Goal: Information Seeking & Learning: Learn about a topic

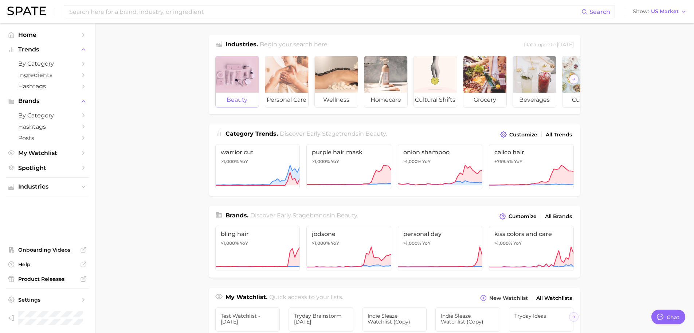
click at [237, 86] on div at bounding box center [237, 74] width 43 height 36
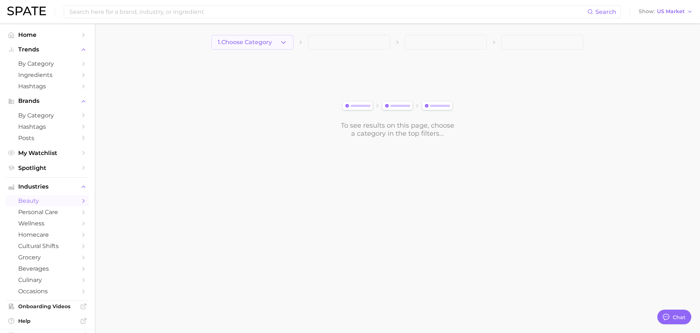
click at [251, 43] on span "1. Choose Category" at bounding box center [245, 42] width 54 height 7
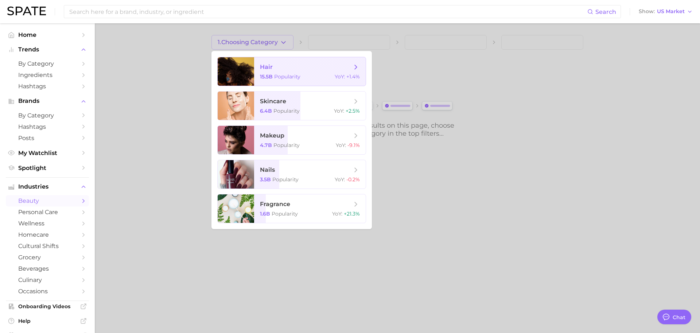
click at [265, 72] on span "hair 15.5b Popularity YoY : +1.4%" at bounding box center [309, 71] width 111 height 28
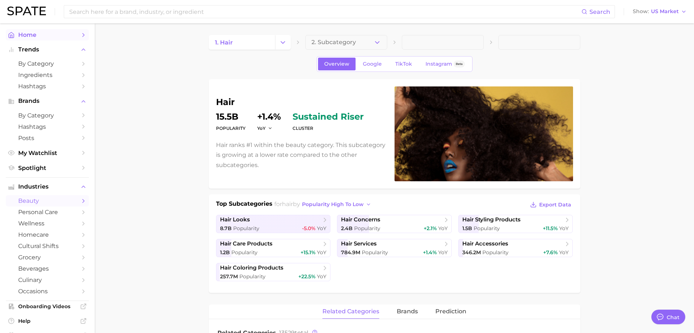
click at [69, 33] on span "Home" at bounding box center [47, 34] width 58 height 7
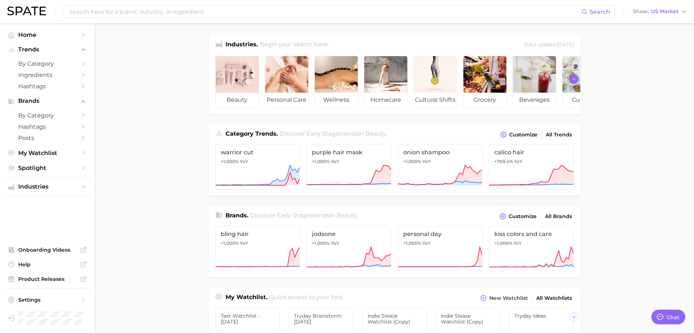
click at [576, 82] on icon "Scroll Right" at bounding box center [574, 79] width 4 height 6
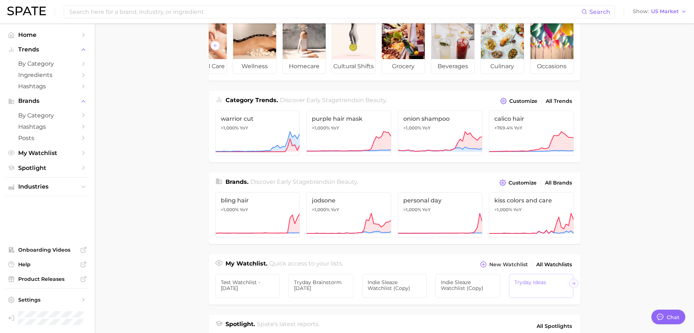
scroll to position [35, 0]
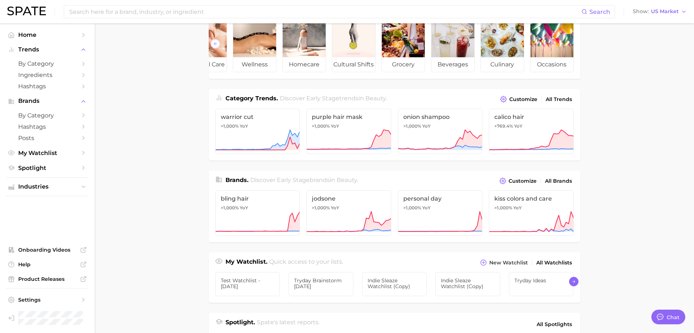
click at [572, 284] on icon "Scroll Right" at bounding box center [574, 281] width 4 height 6
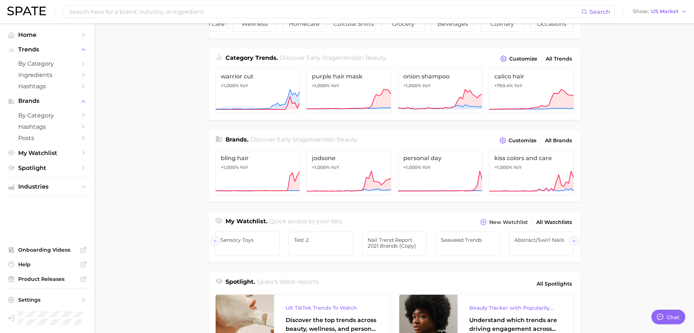
scroll to position [124, 0]
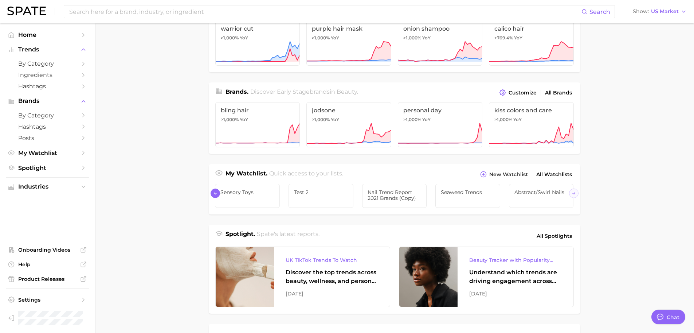
click at [215, 196] on icon "Scroll Left" at bounding box center [215, 193] width 4 height 6
click at [573, 196] on icon "Scroll Right" at bounding box center [574, 193] width 4 height 6
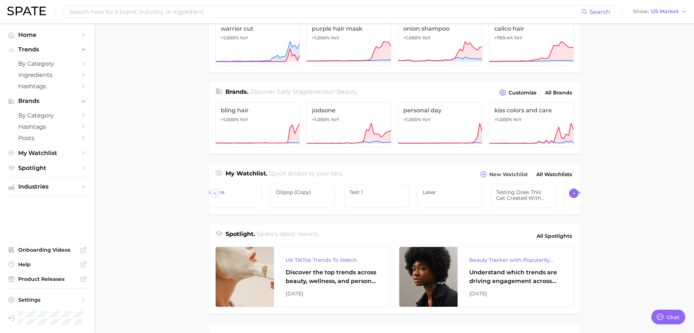
click at [573, 196] on icon "Scroll Right" at bounding box center [574, 193] width 4 height 6
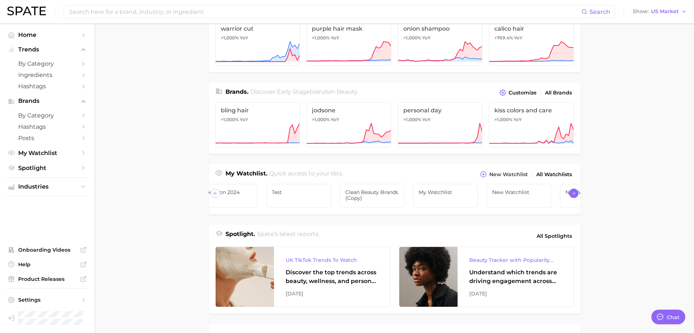
click at [573, 196] on icon "Scroll Right" at bounding box center [574, 193] width 4 height 6
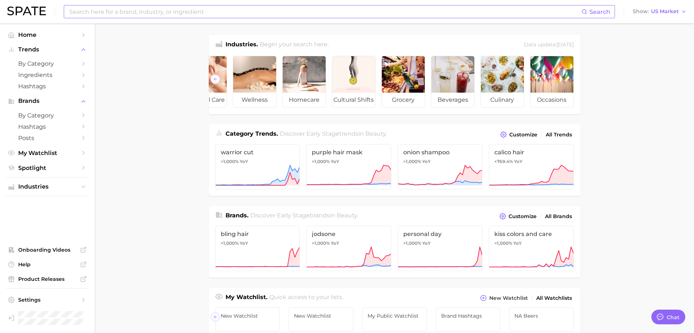
click at [139, 11] on input at bounding box center [324, 11] width 513 height 12
click at [138, 31] on main "Industries. Begin your search here. Data update: June 29th, 2025 beauty persona…" at bounding box center [394, 307] width 599 height 569
click at [136, 11] on input at bounding box center [324, 11] width 513 height 12
click at [141, 38] on main "Industries. Begin your search here. Data update: June 29th, 2025 beauty persona…" at bounding box center [394, 307] width 599 height 569
type textarea "x"
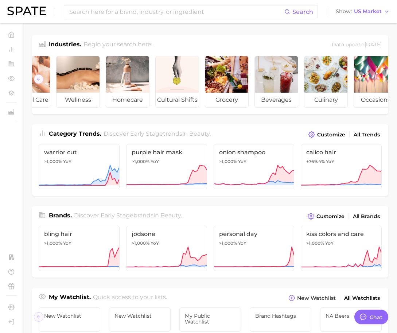
scroll to position [0, 2039]
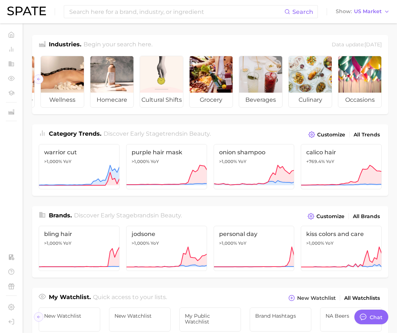
click at [68, 132] on div "Category Trends . Discover Early Stage trends in beauty . Customize All Trends" at bounding box center [210, 131] width 356 height 15
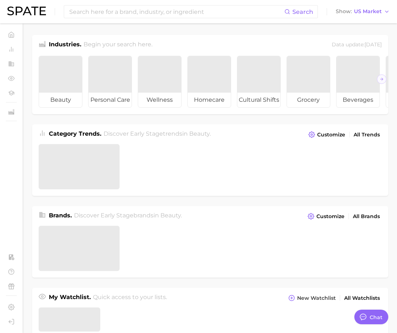
type textarea "x"
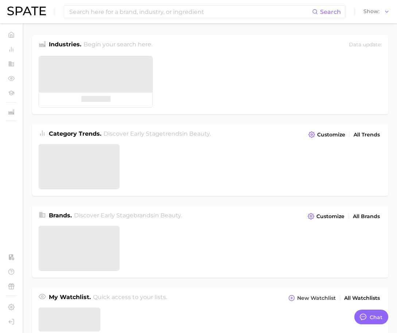
type textarea "x"
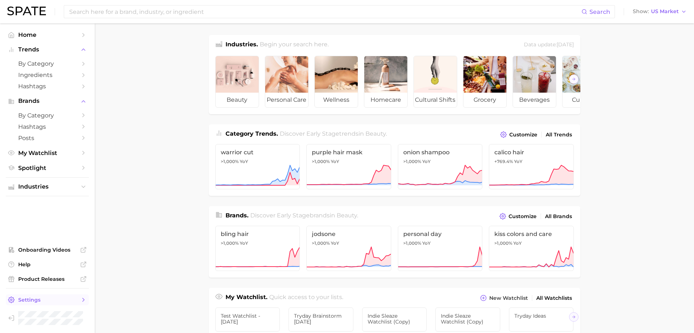
click at [48, 300] on span "Settings" at bounding box center [47, 299] width 58 height 7
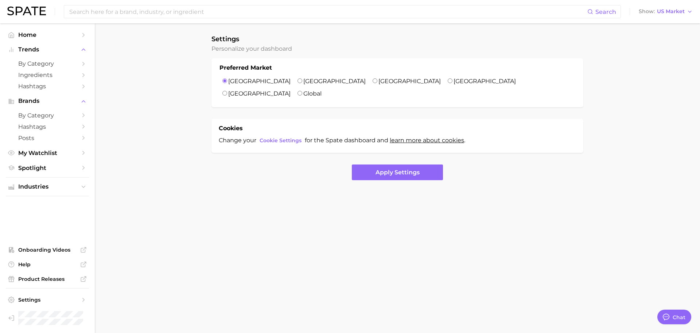
type textarea "x"
